Goal: Understand process/instructions: Learn about a topic

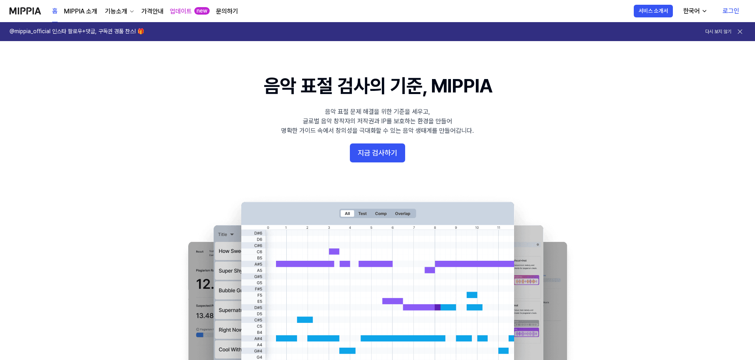
click at [125, 11] on div "기능소개" at bounding box center [115, 11] width 25 height 9
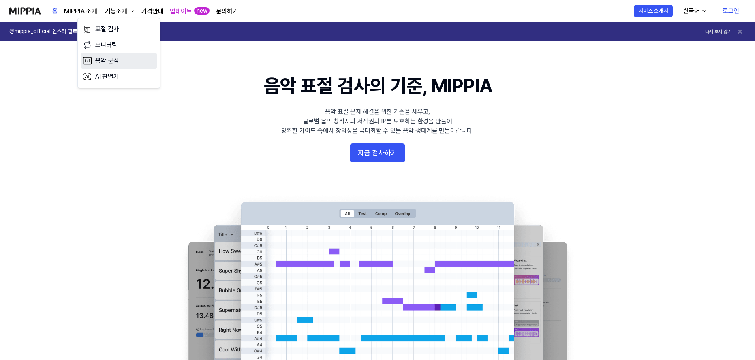
click at [126, 58] on link "음악 분석" at bounding box center [119, 61] width 76 height 16
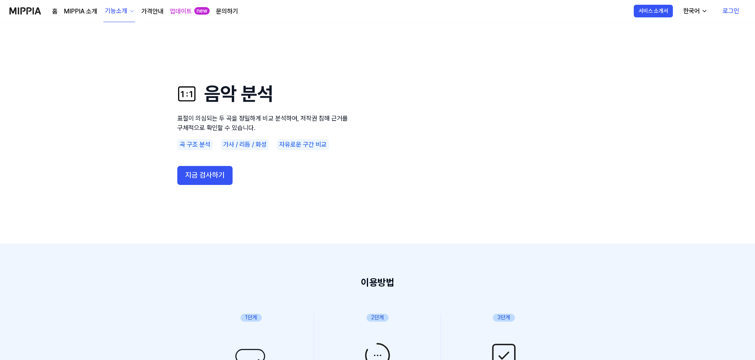
click at [130, 11] on icon "button" at bounding box center [132, 11] width 6 height 6
click at [118, 49] on link "모니터링" at bounding box center [119, 51] width 76 height 16
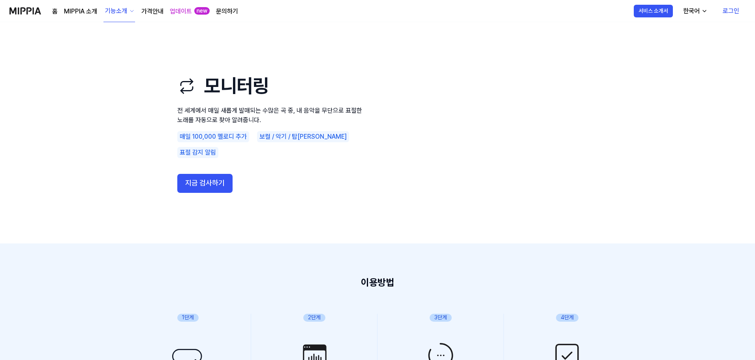
click at [129, 9] on icon "button" at bounding box center [132, 11] width 6 height 6
click at [115, 34] on link "표절 검사" at bounding box center [119, 35] width 76 height 16
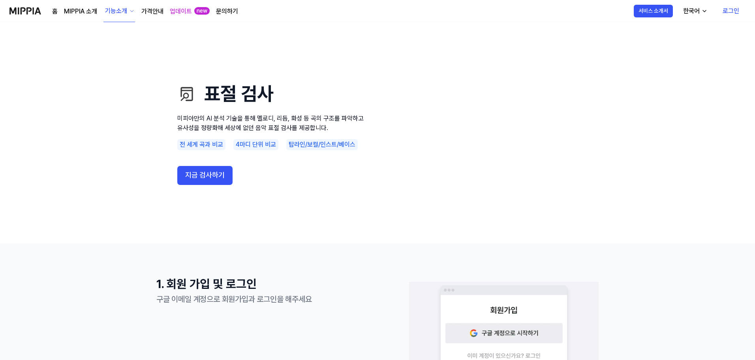
click at [151, 15] on link "가격안내" at bounding box center [152, 11] width 22 height 9
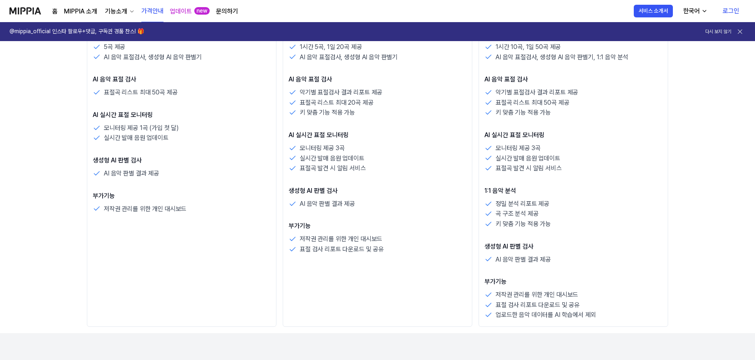
scroll to position [316, 0]
